Goal: Task Accomplishment & Management: Manage account settings

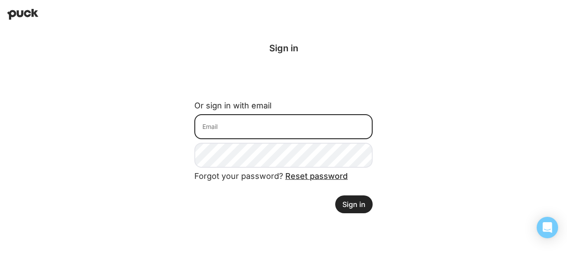
type input "ssmolinsky@welchs.com"
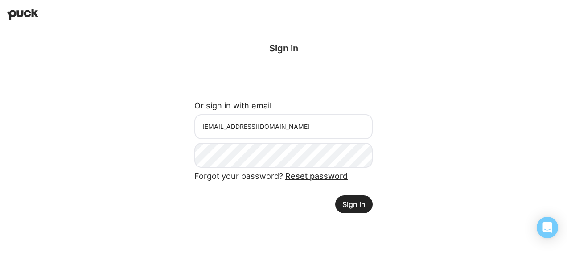
click at [355, 206] on button "Sign in" at bounding box center [353, 204] width 37 height 18
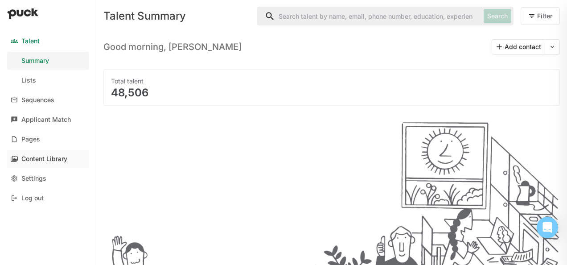
click at [51, 158] on div "Content Library" at bounding box center [44, 159] width 46 height 8
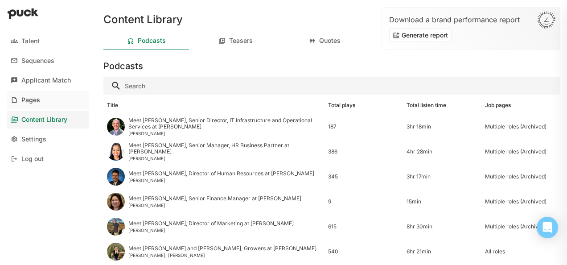
click at [40, 107] on link "Pages" at bounding box center [48, 100] width 82 height 18
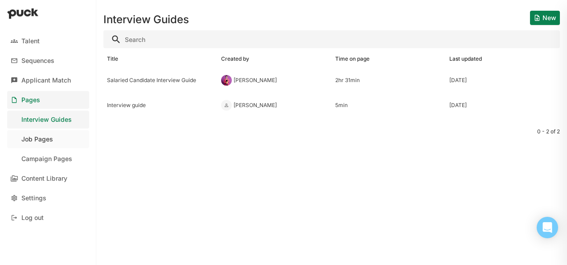
click at [41, 136] on div "Job Pages" at bounding box center [37, 140] width 32 height 8
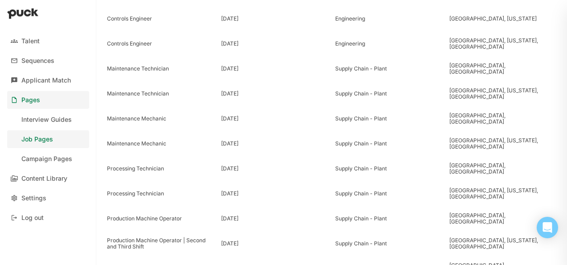
scroll to position [473, 0]
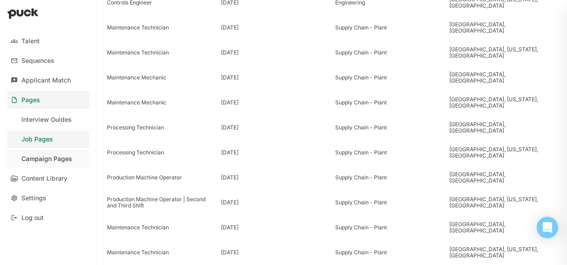
click at [45, 161] on div "Campaign Pages" at bounding box center [46, 159] width 51 height 8
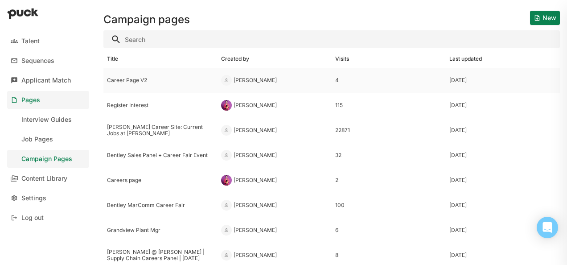
click at [126, 77] on div "Career Page V2" at bounding box center [160, 80] width 107 height 6
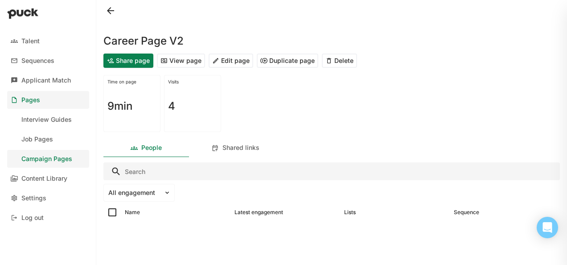
click at [180, 62] on button "View page" at bounding box center [181, 60] width 48 height 14
click at [38, 155] on div "Campaign Pages" at bounding box center [46, 159] width 51 height 8
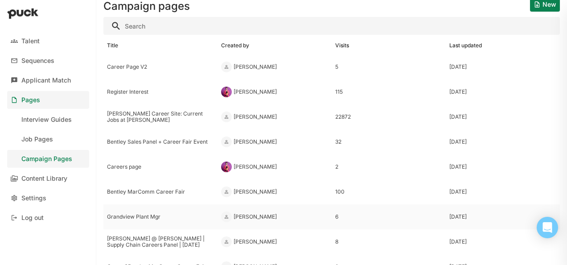
scroll to position [11, 0]
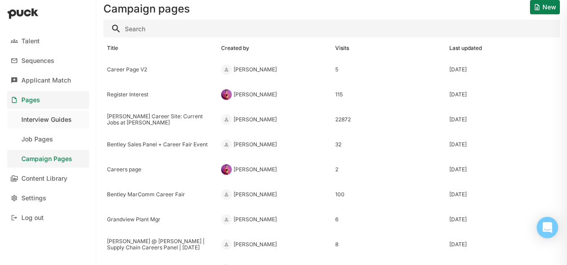
click at [53, 119] on div "Interview Guides" at bounding box center [46, 120] width 50 height 8
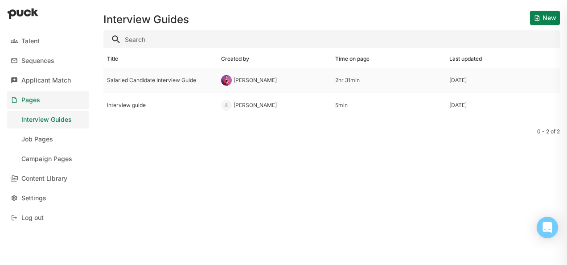
click at [180, 83] on div "Salaried Candidate Interview Guide" at bounding box center [160, 80] width 107 height 6
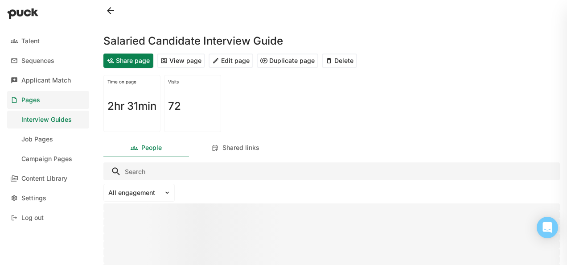
scroll to position [53, 0]
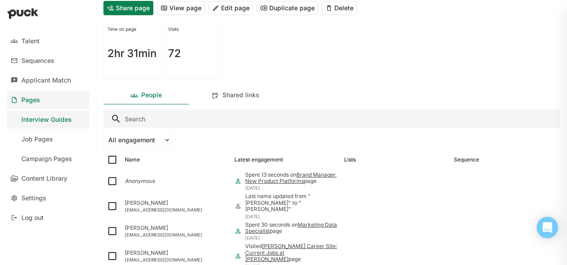
click at [184, 6] on button "View page" at bounding box center [181, 8] width 48 height 14
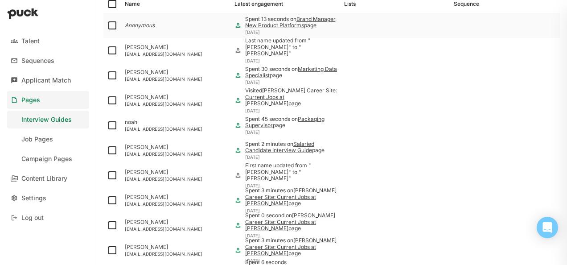
scroll to position [208, 0]
click at [56, 118] on div "Interview Guides" at bounding box center [46, 120] width 50 height 8
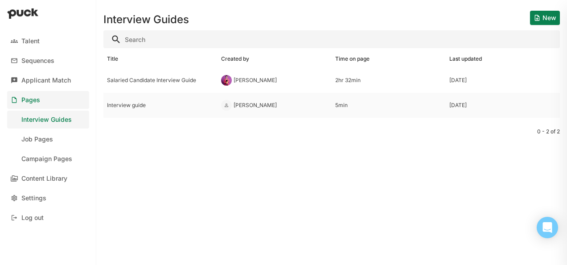
click at [124, 107] on div "Interview guide" at bounding box center [160, 105] width 107 height 6
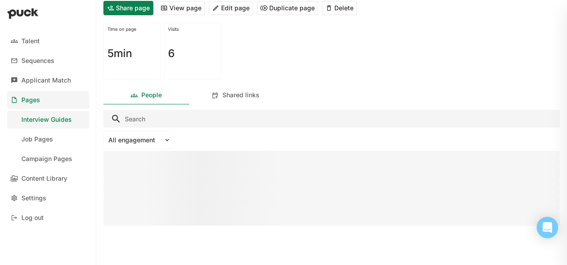
scroll to position [29, 0]
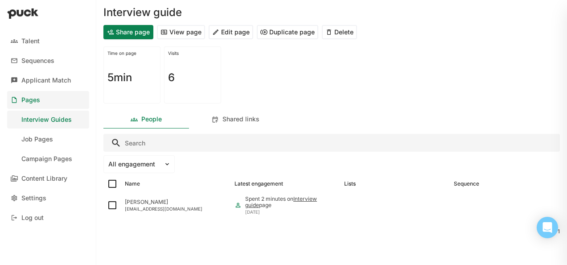
click at [182, 8] on div "Interview guide" at bounding box center [331, 7] width 457 height 29
click at [176, 43] on div "Time on page 5min Visits 6" at bounding box center [331, 75] width 457 height 64
click at [180, 35] on button "View page" at bounding box center [181, 32] width 48 height 14
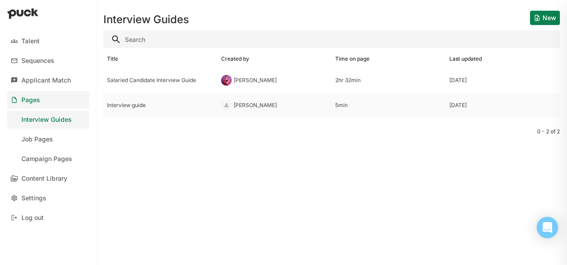
click at [124, 100] on div "Interview guide" at bounding box center [160, 105] width 114 height 25
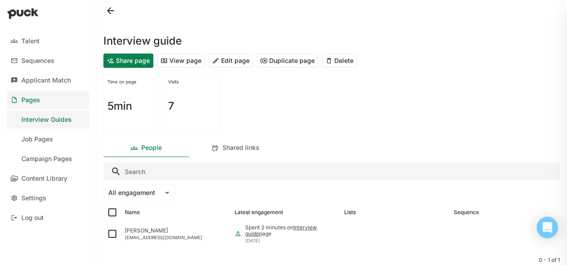
click at [345, 65] on button "Delete" at bounding box center [339, 60] width 35 height 14
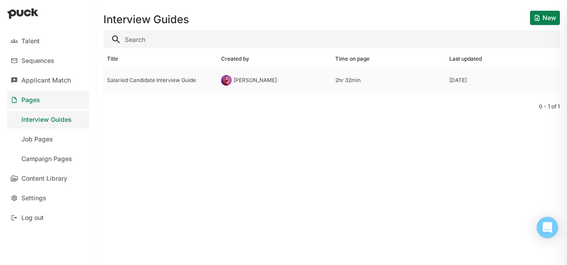
click at [137, 80] on div "Salaried Candidate Interview Guide" at bounding box center [160, 80] width 107 height 6
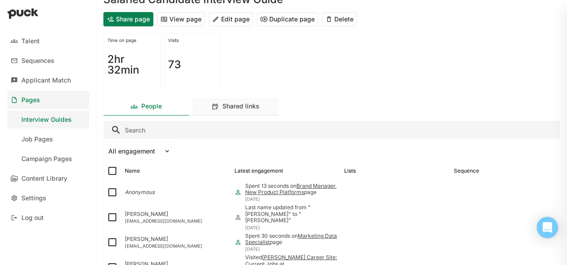
scroll to position [42, 0]
click at [233, 13] on button "Edit page" at bounding box center [231, 19] width 45 height 14
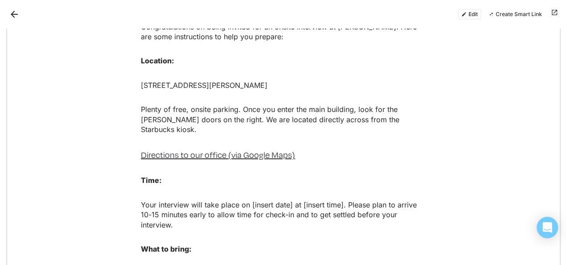
scroll to position [529, 0]
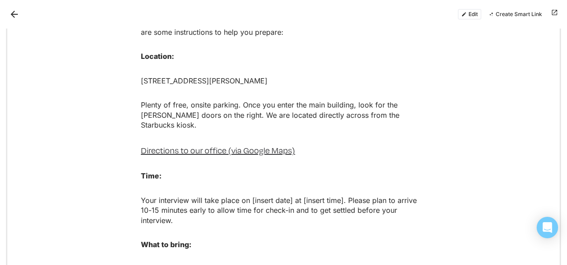
click at [274, 76] on p "[STREET_ADDRESS][PERSON_NAME]" at bounding box center [283, 81] width 285 height 10
click at [289, 76] on p "[STREET_ADDRESS][PERSON_NAME]" at bounding box center [283, 81] width 285 height 10
click at [473, 15] on button "Edit" at bounding box center [470, 14] width 24 height 11
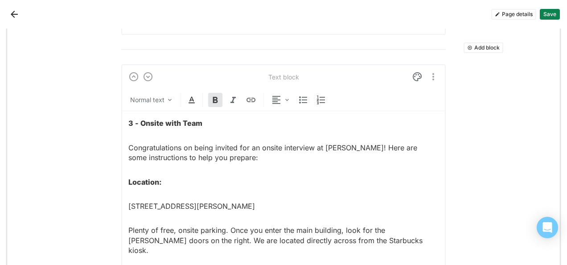
scroll to position [605, 0]
click at [276, 201] on p "[STREET_ADDRESS][PERSON_NAME]" at bounding box center [283, 206] width 310 height 10
drag, startPoint x: 156, startPoint y: 204, endPoint x: 189, endPoint y: 208, distance: 33.2
click at [189, 208] on p "[STREET_ADDRESS]" at bounding box center [283, 206] width 310 height 10
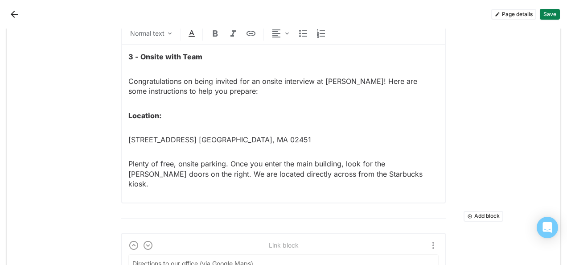
scroll to position [654, 0]
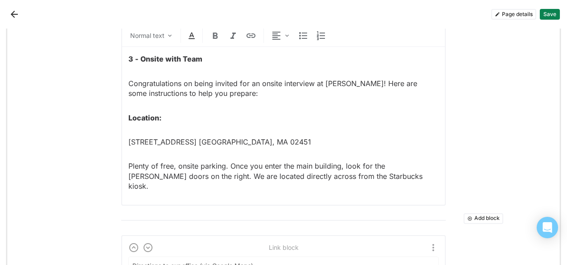
click at [355, 181] on div "3 - Onsite with Team Congratulations on being invited for an onsite interview a…" at bounding box center [283, 122] width 310 height 151
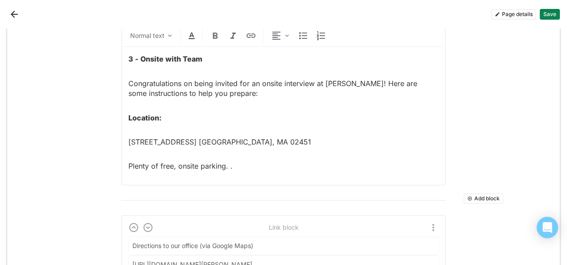
click at [128, 165] on p "Plenty of free, onsite parking. ." at bounding box center [283, 166] width 310 height 10
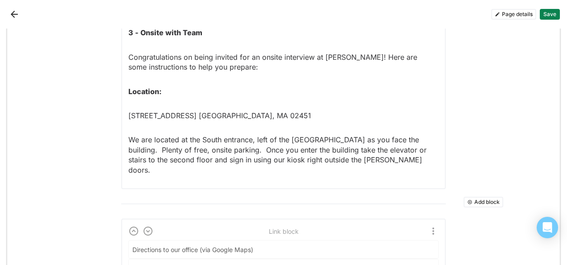
scroll to position [681, 0]
click at [254, 139] on p "We are located at the South entrance, left of the [GEOGRAPHIC_DATA] as you face…" at bounding box center [283, 154] width 310 height 40
click at [377, 153] on p "We are located at the South entrance, to the left of the [GEOGRAPHIC_DATA] as y…" at bounding box center [283, 154] width 310 height 40
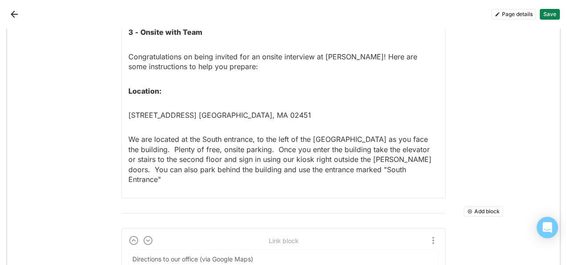
click at [358, 170] on p "We are located at the South entrance, to the left of the [GEOGRAPHIC_DATA] as y…" at bounding box center [283, 159] width 310 height 50
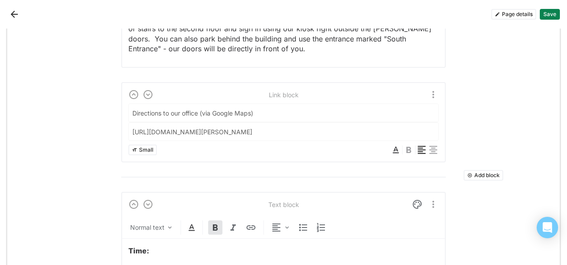
scroll to position [823, 0]
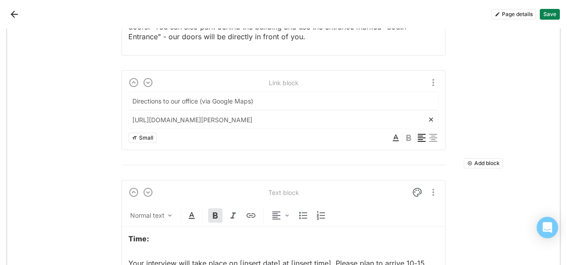
click at [277, 122] on input "[URL][DOMAIN_NAME][PERSON_NAME]" at bounding box center [278, 120] width 299 height 18
drag, startPoint x: 419, startPoint y: 117, endPoint x: 132, endPoint y: 116, distance: 287.1
click at [132, 116] on input "[URL][DOMAIN_NAME][PERSON_NAME]" at bounding box center [278, 120] width 299 height 18
drag, startPoint x: 419, startPoint y: 117, endPoint x: 116, endPoint y: 116, distance: 302.7
click at [116, 116] on div "Add block Text block Heading 1 Preparing for your [PERSON_NAME] Interview Roote…" at bounding box center [283, 185] width 553 height 1958
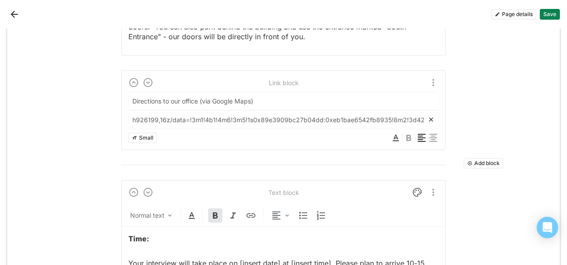
type input "599939!4d-71.390045!16s%2Fg%2F11bw3x4yl6?entry=ttu&g_ep=EgoyMDI1MDIxMi4wIKXMDSo…"
drag, startPoint x: 128, startPoint y: 114, endPoint x: 432, endPoint y: 114, distance: 303.6
click at [432, 114] on div "599939!4d-71.390045!16s%2Fg%2F11bw3x4yl6?entry=ttu&g_ep=EgoyMDI1MDIxMi4wIKXMDSo…" at bounding box center [283, 119] width 310 height 19
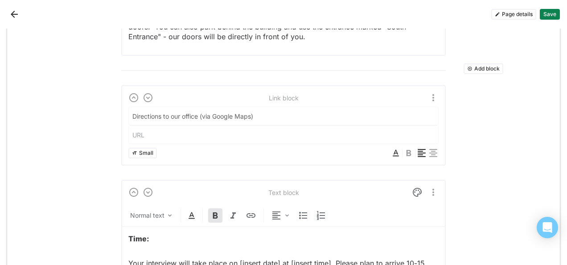
paste input "[URL][DOMAIN_NAME]"
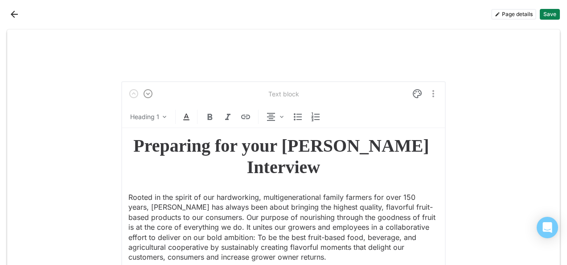
type input "[URL][DOMAIN_NAME]"
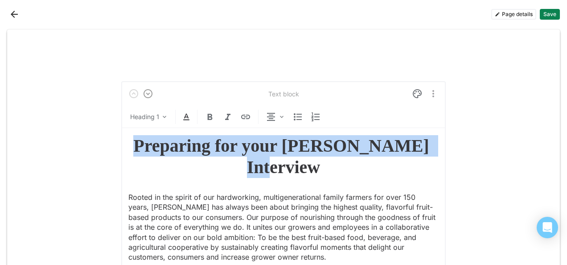
drag, startPoint x: 331, startPoint y: 165, endPoint x: 145, endPoint y: 136, distance: 188.7
click at [145, 136] on h1 "Preparing for your [PERSON_NAME] Interview" at bounding box center [283, 156] width 310 height 43
click at [413, 98] on img at bounding box center [417, 93] width 11 height 11
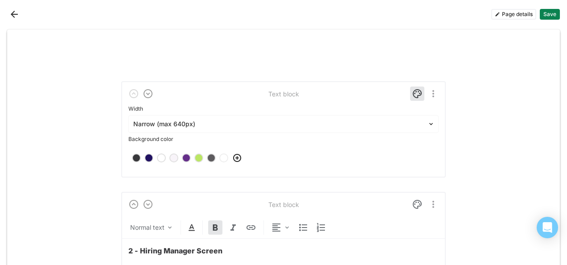
click at [184, 156] on div at bounding box center [186, 158] width 6 height 6
click at [183, 157] on div at bounding box center [186, 158] width 6 height 6
click at [547, 17] on button "Save" at bounding box center [550, 14] width 20 height 11
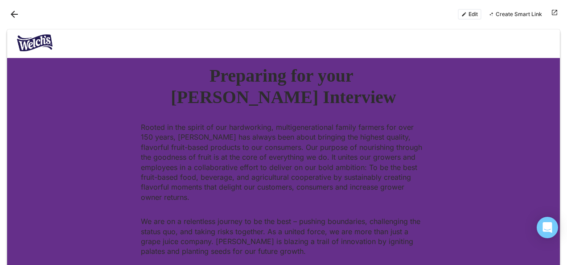
click at [468, 12] on button "Edit" at bounding box center [470, 14] width 24 height 11
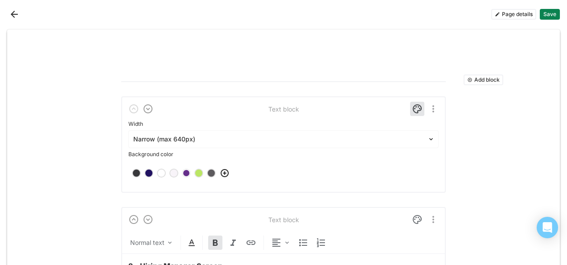
click at [171, 173] on div at bounding box center [174, 173] width 6 height 6
click at [552, 14] on button "Save" at bounding box center [550, 14] width 20 height 11
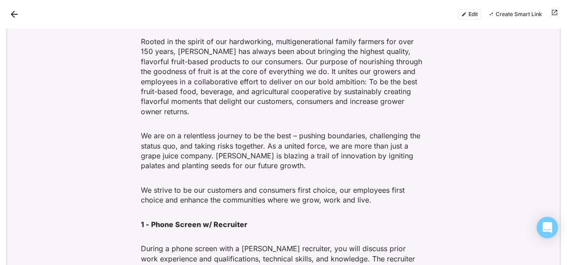
scroll to position [85, 0]
click at [467, 15] on button "Edit" at bounding box center [470, 14] width 24 height 11
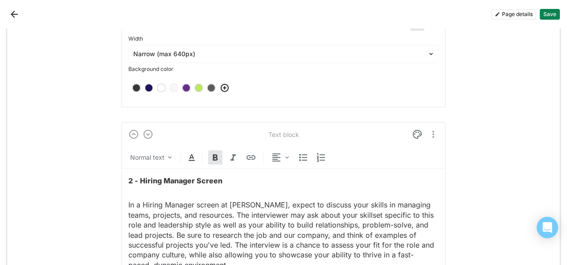
scroll to position [0, 0]
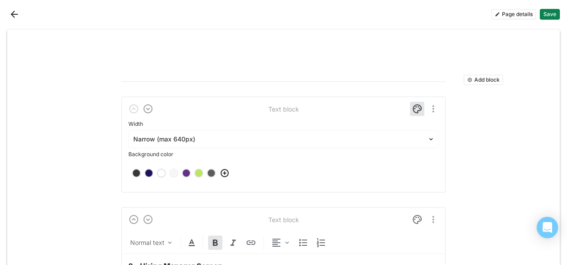
click at [158, 174] on div at bounding box center [161, 173] width 6 height 6
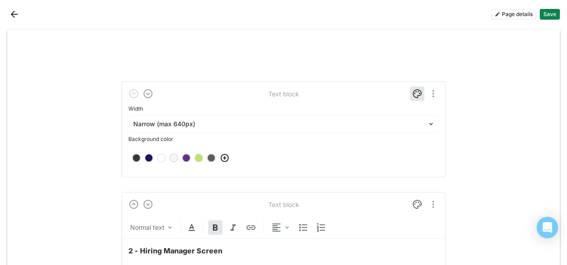
click at [551, 11] on button "Save" at bounding box center [550, 14] width 20 height 11
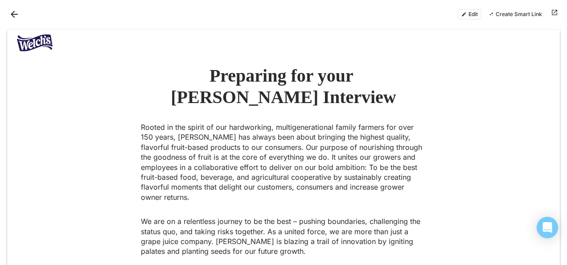
click at [304, 96] on h1 "Preparing for your [PERSON_NAME] Interview" at bounding box center [283, 86] width 285 height 43
click at [315, 99] on h1 "Preparing for your [PERSON_NAME] Interview" at bounding box center [283, 86] width 285 height 43
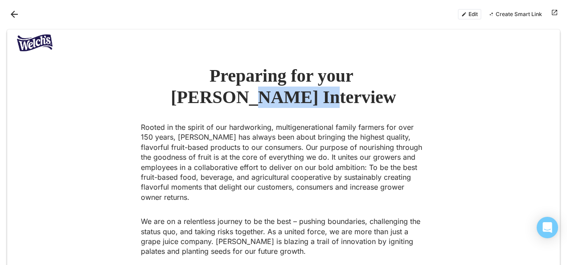
drag, startPoint x: 315, startPoint y: 99, endPoint x: 223, endPoint y: 90, distance: 92.3
click at [223, 90] on h1 "Preparing for your [PERSON_NAME] Interview" at bounding box center [283, 86] width 285 height 43
drag, startPoint x: 223, startPoint y: 90, endPoint x: 267, endPoint y: 92, distance: 44.6
click at [267, 92] on h1 "Preparing for your [PERSON_NAME] Interview" at bounding box center [283, 86] width 285 height 43
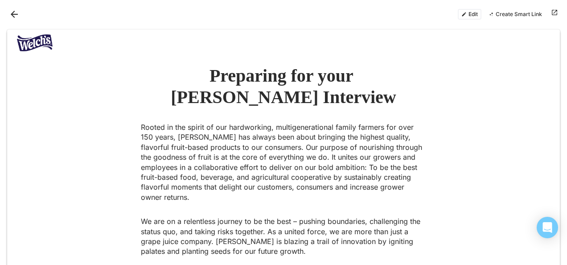
click at [364, 91] on h1 "Preparing for your [PERSON_NAME] Interview" at bounding box center [283, 86] width 285 height 43
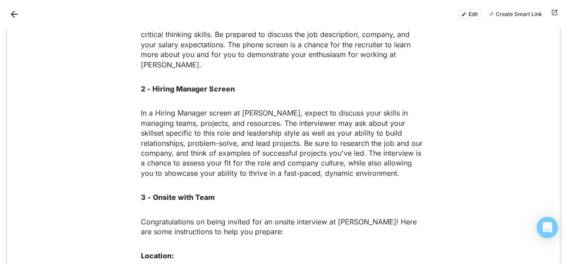
scroll to position [328, 0]
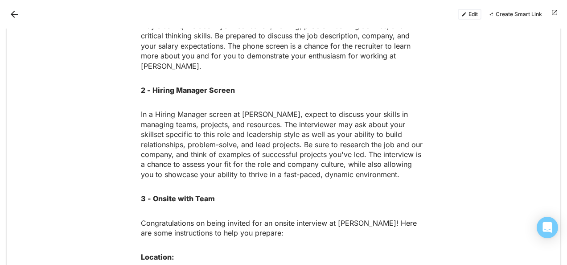
click at [15, 16] on button "Back" at bounding box center [14, 14] width 14 height 14
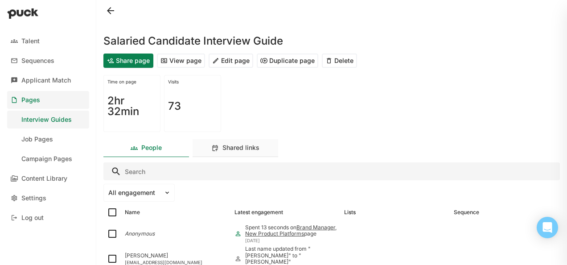
click at [224, 148] on div "Shared links" at bounding box center [240, 148] width 37 height 8
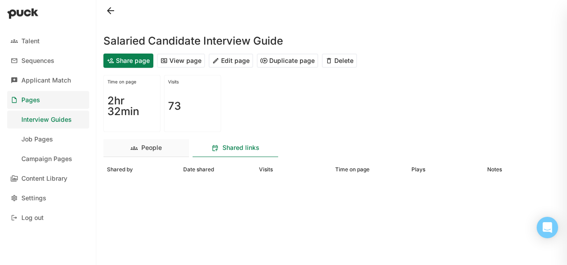
click at [147, 149] on div "People" at bounding box center [151, 148] width 21 height 8
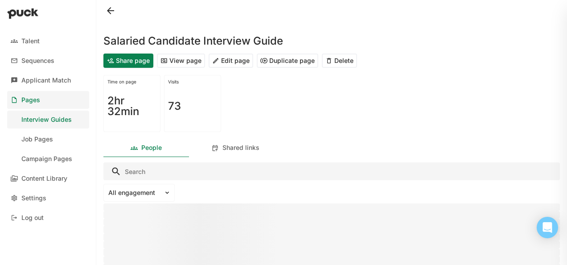
click at [124, 58] on button "Share page" at bounding box center [128, 60] width 50 height 14
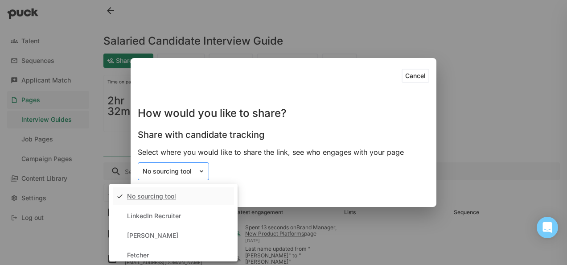
click at [200, 169] on img at bounding box center [201, 171] width 7 height 7
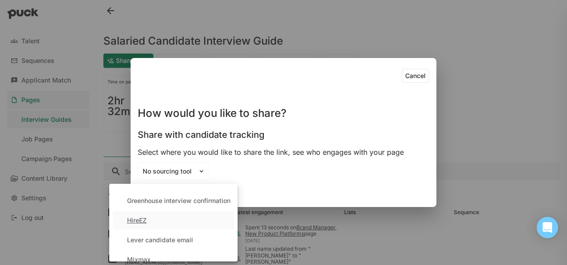
scroll to position [93, 0]
click at [188, 205] on div "Greenhouse interview confirmation" at bounding box center [173, 201] width 121 height 18
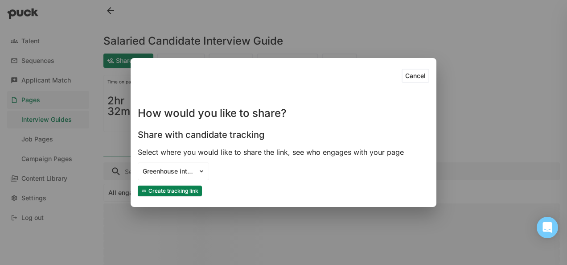
click at [173, 192] on button "Create tracking link" at bounding box center [170, 190] width 64 height 11
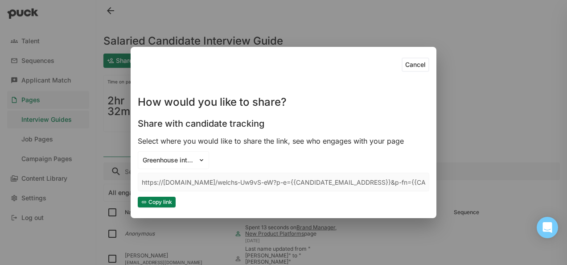
click at [413, 65] on button "Cancel" at bounding box center [416, 65] width 28 height 14
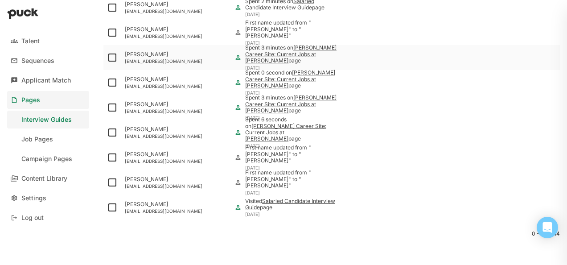
scroll to position [353, 0]
